Goal: Check status: Check status

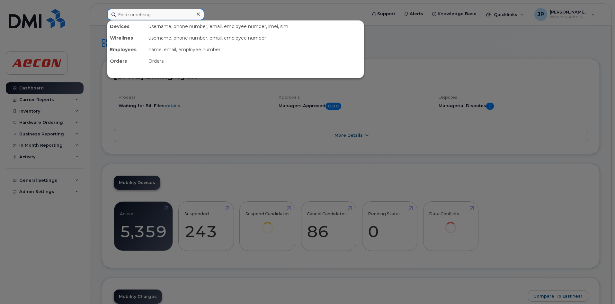
click at [138, 16] on input at bounding box center [155, 15] width 97 height 12
paste input "WO1086430"
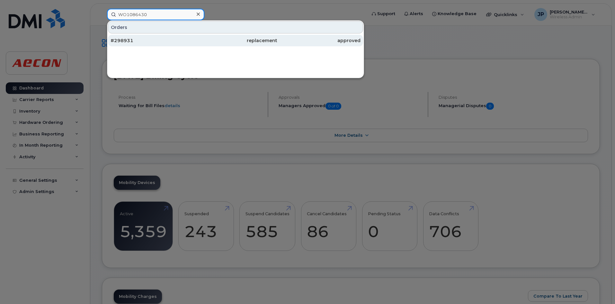
type input "WO1086430"
click at [162, 41] on div "#298931" at bounding box center [152, 40] width 83 height 6
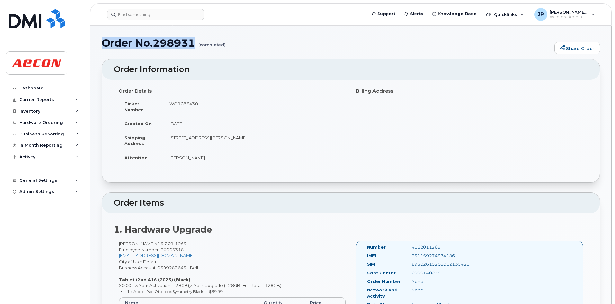
drag, startPoint x: 196, startPoint y: 43, endPoint x: 103, endPoint y: 42, distance: 93.5
click at [103, 42] on h1 "Order No.298931 (completed)" at bounding box center [326, 42] width 449 height 11
copy h1 "Order No.298931"
click at [60, 121] on div "Hardware Ordering" at bounding box center [41, 122] width 44 height 5
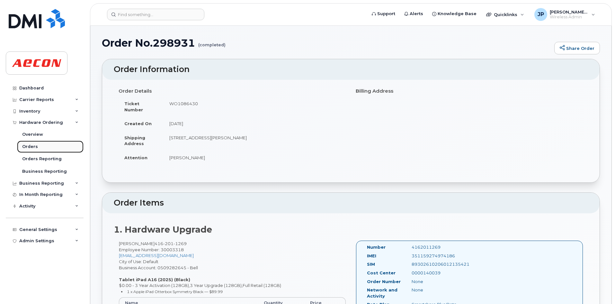
click at [52, 142] on link "Orders" at bounding box center [50, 146] width 67 height 12
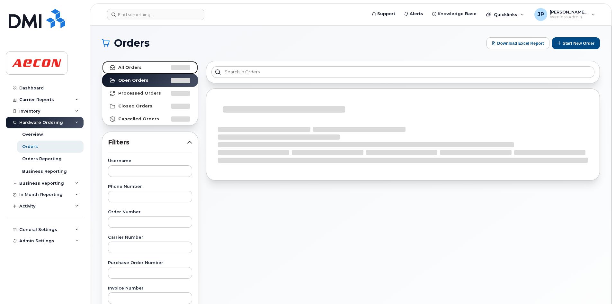
click at [156, 66] on link "All Orders" at bounding box center [150, 67] width 96 height 13
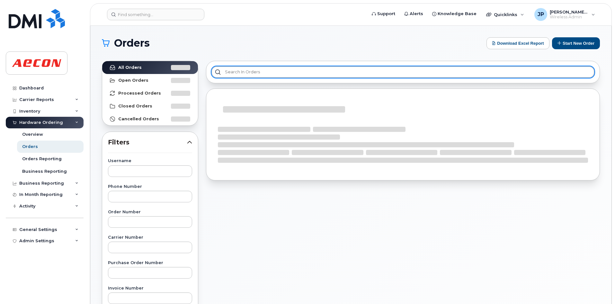
click at [244, 74] on input "text" at bounding box center [402, 72] width 383 height 12
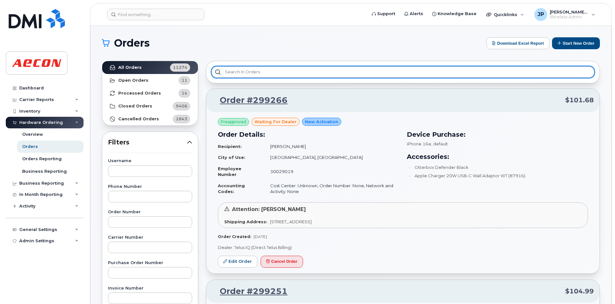
paste input "Order No.298931"
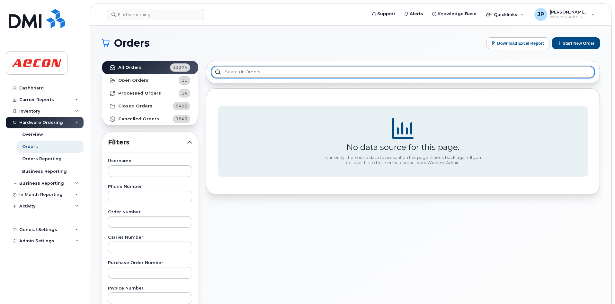
type input "Order No.298931"
drag, startPoint x: 265, startPoint y: 72, endPoint x: 220, endPoint y: 73, distance: 45.0
click at [220, 73] on input "Order No.298931" at bounding box center [402, 72] width 383 height 12
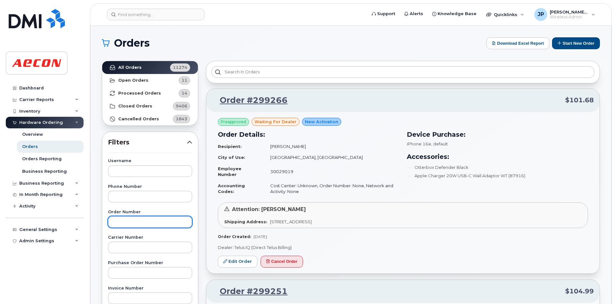
click at [153, 222] on input "text" at bounding box center [150, 222] width 84 height 12
paste input "Order No.298931"
click at [136, 220] on input "Order No.298931" at bounding box center [150, 222] width 84 height 12
type input "298931"
